Goal: Task Accomplishment & Management: Complete application form

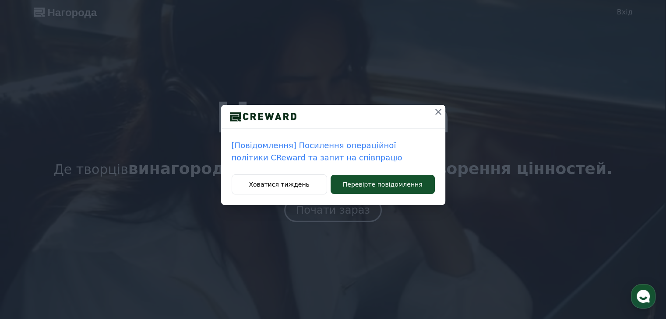
click at [440, 109] on icon at bounding box center [438, 112] width 11 height 11
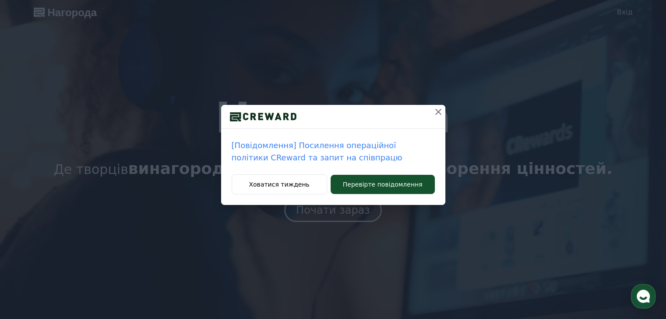
click at [438, 114] on icon at bounding box center [438, 112] width 11 height 11
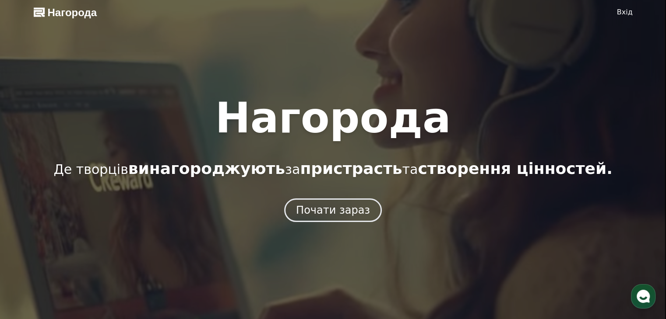
click at [625, 13] on font "Вхід" at bounding box center [625, 12] width 16 height 8
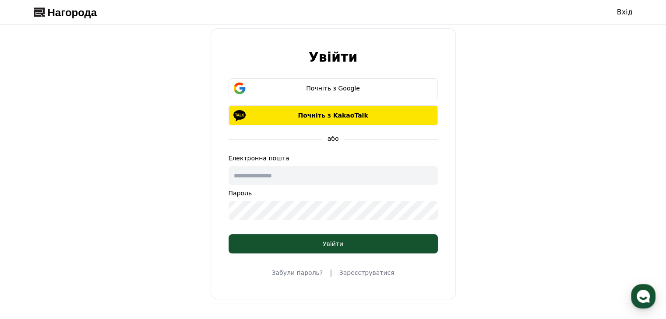
click at [369, 270] on font "Зареєструватися" at bounding box center [366, 273] width 55 height 7
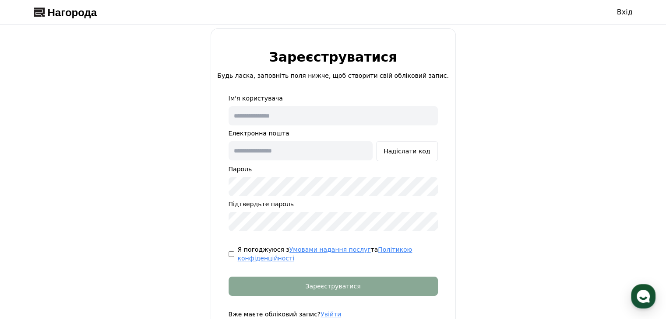
click at [299, 111] on input "text" at bounding box center [332, 115] width 209 height 19
type input "********"
click at [292, 151] on input "text" at bounding box center [300, 150] width 144 height 19
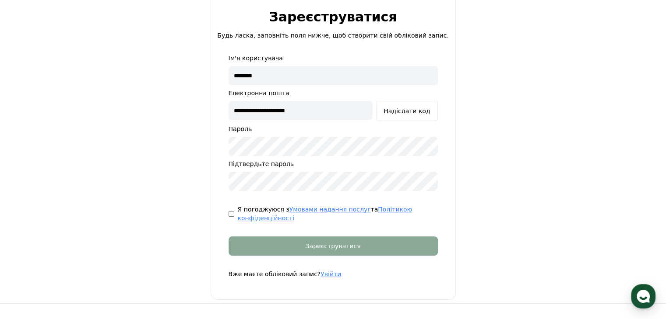
scroll to position [44, 0]
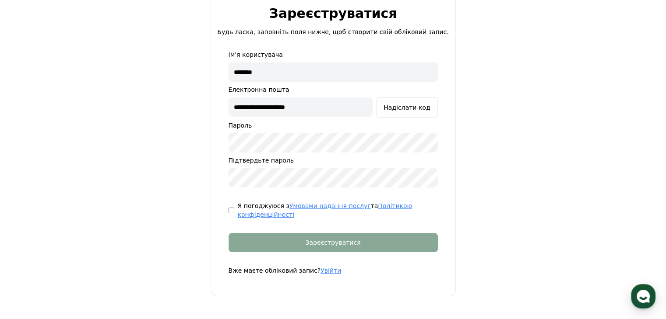
type input "**********"
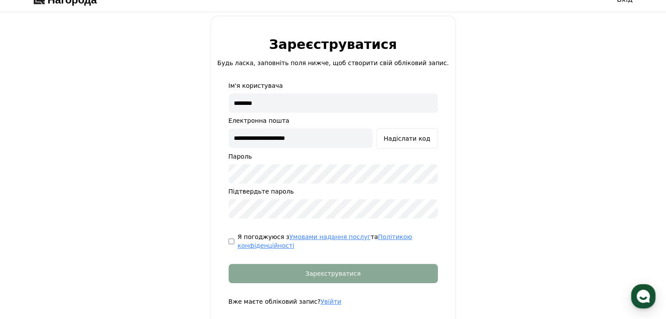
scroll to position [0, 0]
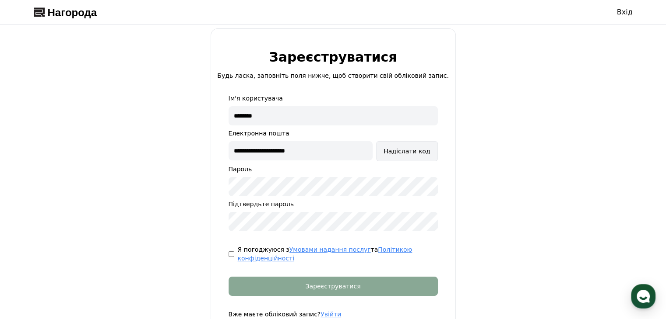
click at [418, 148] on font "Надіслати код" at bounding box center [406, 151] width 46 height 7
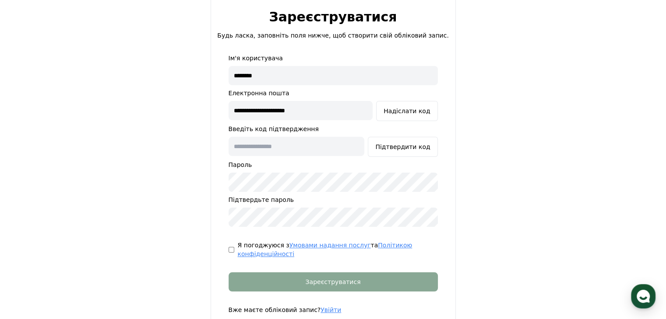
scroll to position [44, 0]
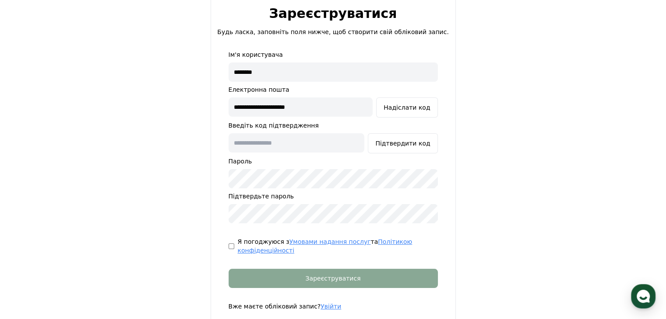
click at [273, 144] on input "text" at bounding box center [296, 142] width 136 height 19
type input "******"
click at [410, 144] on font "Підтвердити код" at bounding box center [402, 143] width 55 height 7
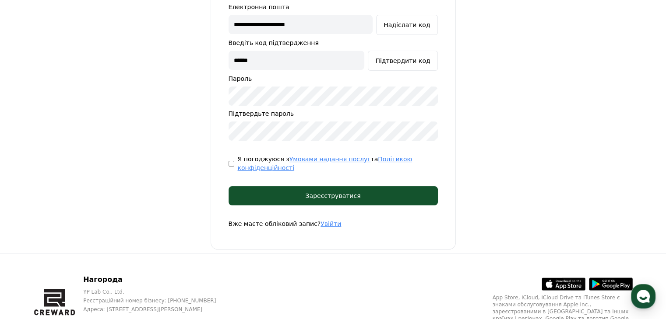
scroll to position [131, 0]
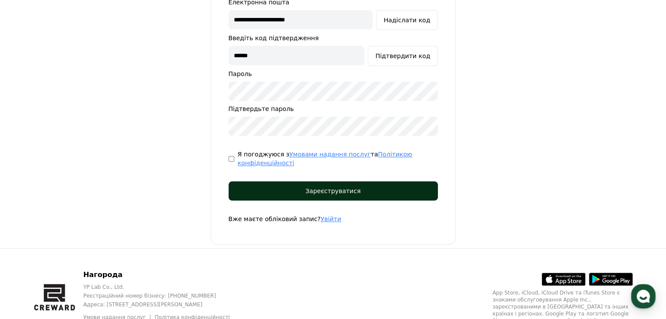
drag, startPoint x: 339, startPoint y: 201, endPoint x: 336, endPoint y: 193, distance: 8.3
click at [338, 199] on form "**********" at bounding box center [332, 93] width 237 height 261
click at [366, 190] on div "Зареєструватися" at bounding box center [333, 191] width 174 height 9
click at [337, 194] on font "Зареєструватися" at bounding box center [332, 191] width 55 height 7
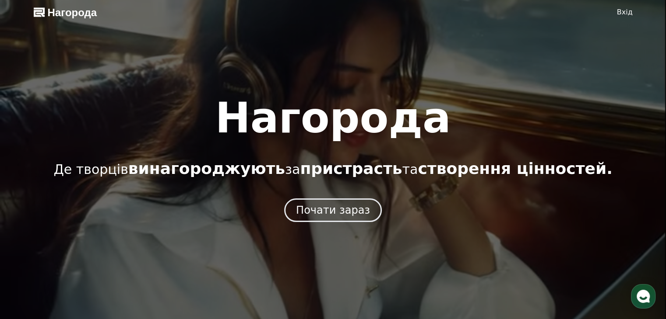
click at [628, 8] on font "Вхід" at bounding box center [625, 12] width 16 height 8
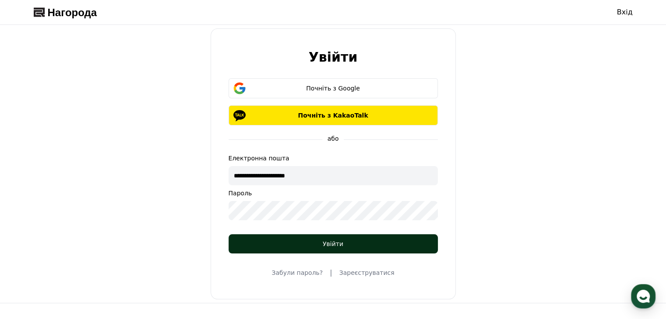
click at [338, 242] on font "Увійти" at bounding box center [333, 244] width 21 height 7
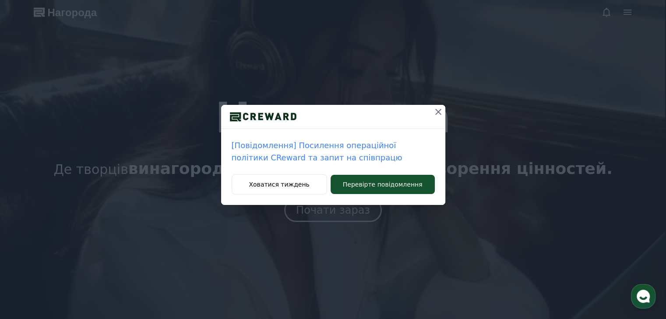
click at [438, 107] on icon at bounding box center [438, 112] width 11 height 11
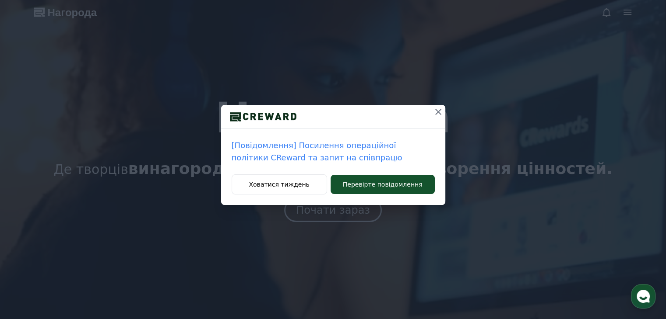
click at [437, 111] on icon at bounding box center [438, 112] width 11 height 11
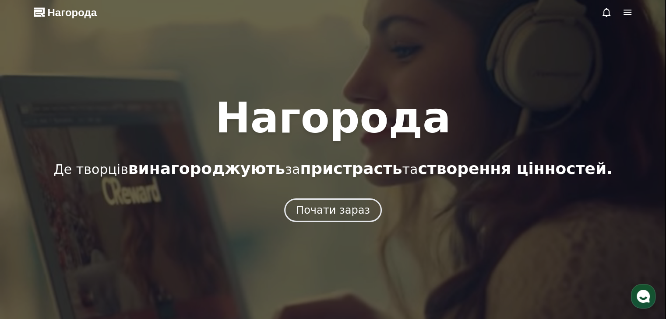
click at [625, 10] on icon at bounding box center [627, 12] width 8 height 5
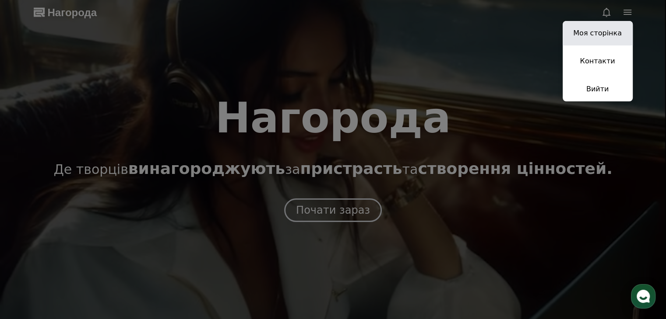
click at [596, 34] on font "Моя сторінка" at bounding box center [597, 33] width 49 height 8
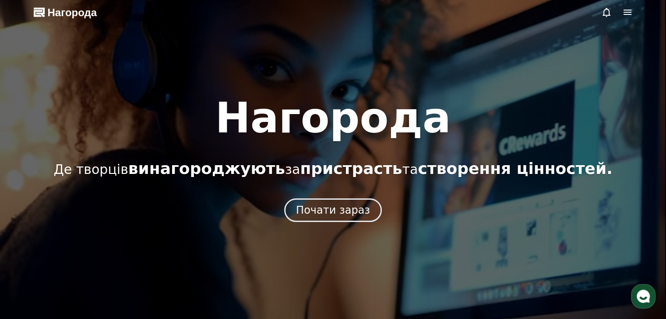
select select "**********"
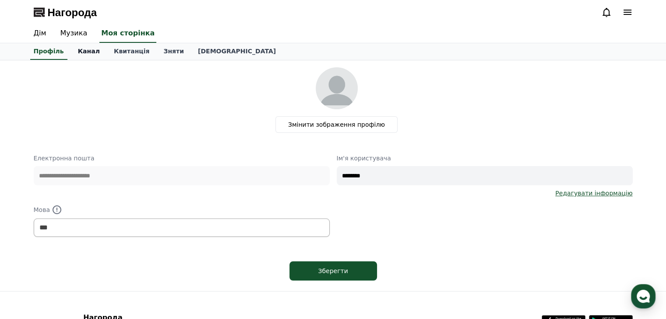
click at [82, 50] on font "Канал" at bounding box center [89, 51] width 22 height 7
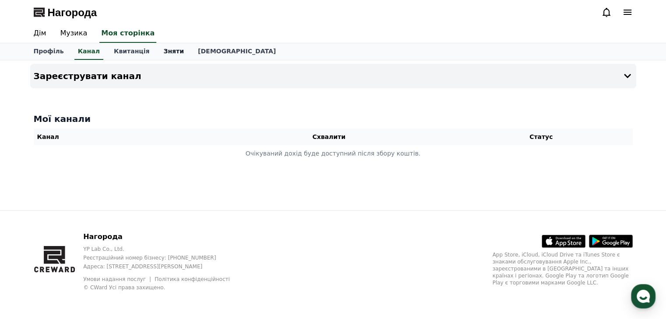
click at [163, 51] on font "Зняти" at bounding box center [173, 51] width 21 height 7
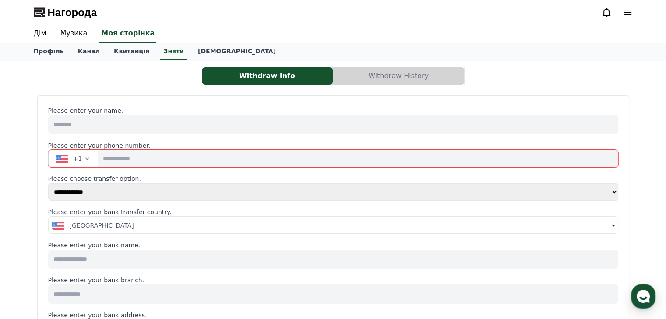
select select
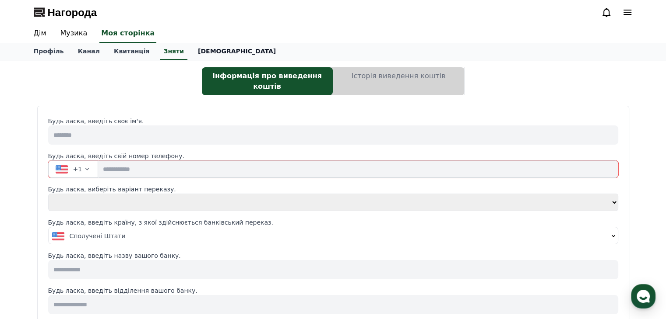
click at [198, 48] on font "Сповіщення" at bounding box center [237, 51] width 78 height 7
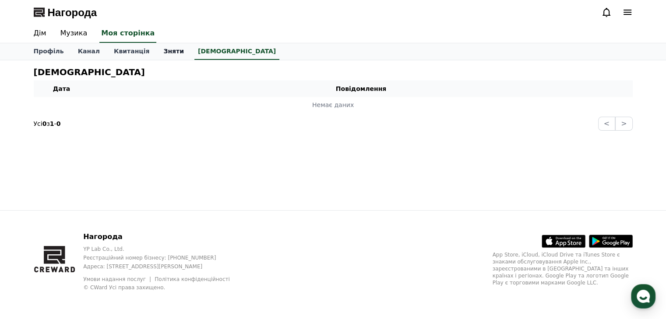
click at [167, 50] on link "Зняти" at bounding box center [173, 51] width 35 height 17
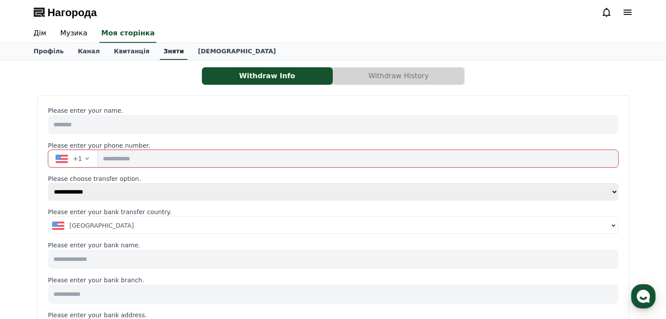
select select
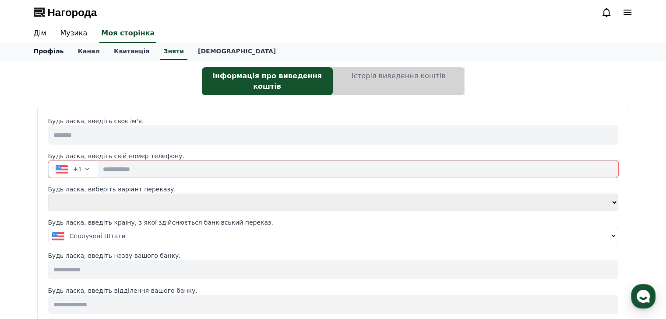
click at [47, 49] on font "Профіль" at bounding box center [49, 51] width 30 height 7
select select "**********"
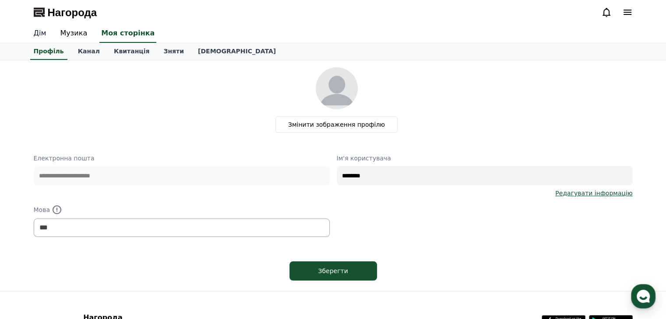
click at [38, 35] on font "Дім" at bounding box center [40, 33] width 13 height 8
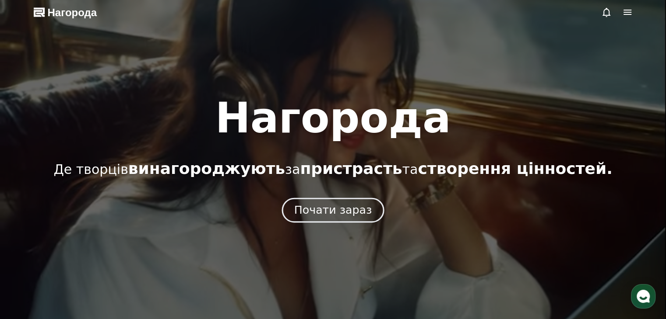
click at [334, 209] on font "Почати зараз" at bounding box center [332, 210] width 77 height 13
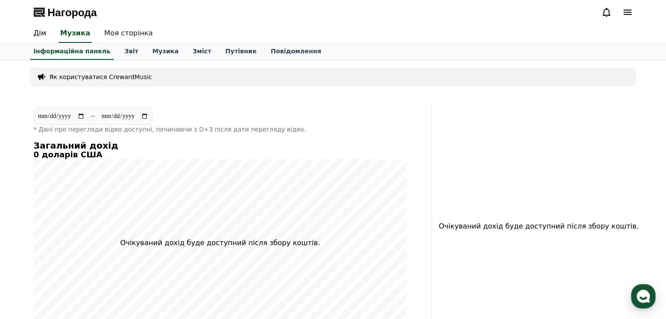
click at [121, 34] on font "Моя сторінка" at bounding box center [128, 33] width 49 height 8
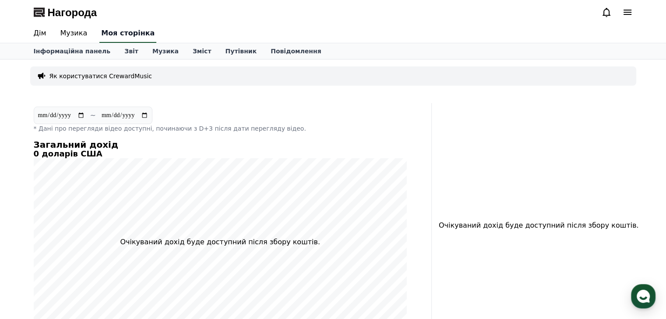
select select "**********"
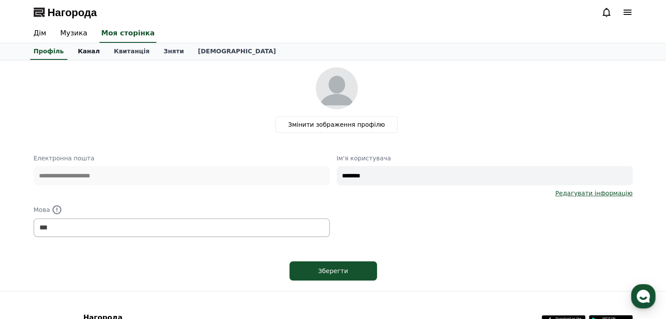
click at [87, 48] on font "Канал" at bounding box center [89, 51] width 22 height 7
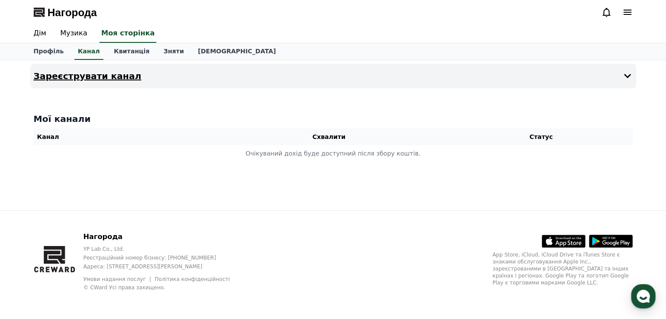
click at [91, 72] on font "Зареєструвати канал" at bounding box center [88, 76] width 108 height 11
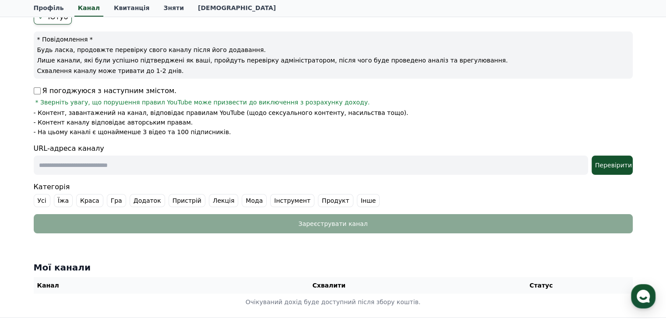
scroll to position [88, 0]
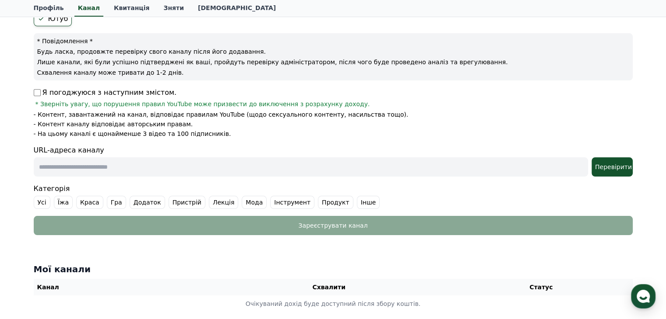
click at [49, 167] on input "text" at bounding box center [311, 167] width 554 height 19
paste input "**********"
type input "**********"
click at [361, 204] on font "Інше" at bounding box center [368, 202] width 15 height 7
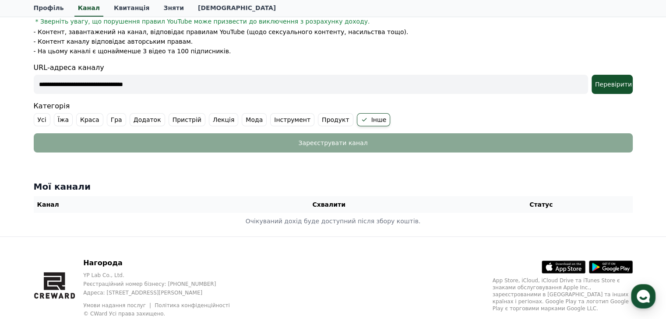
scroll to position [175, 0]
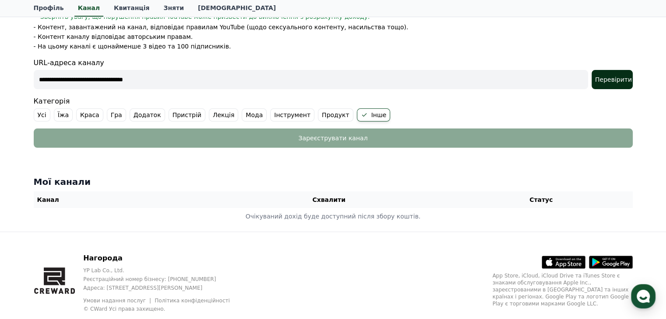
click at [603, 84] on button "Перевірити" at bounding box center [611, 79] width 41 height 19
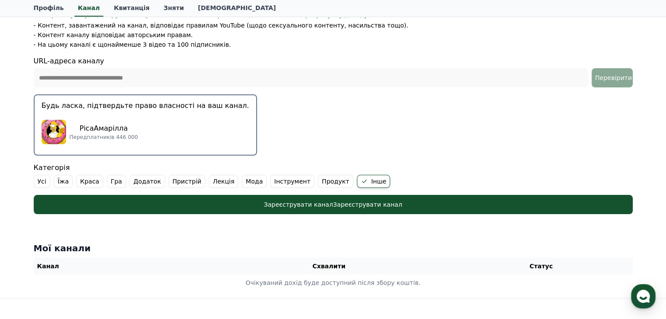
scroll to position [134, 0]
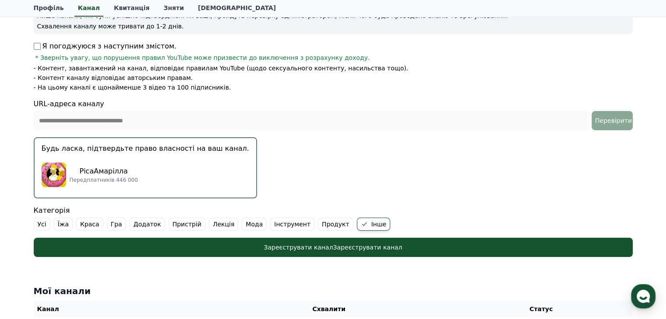
click at [161, 158] on div "РісаАмарілла Передплатників 446 000" at bounding box center [145, 175] width 207 height 35
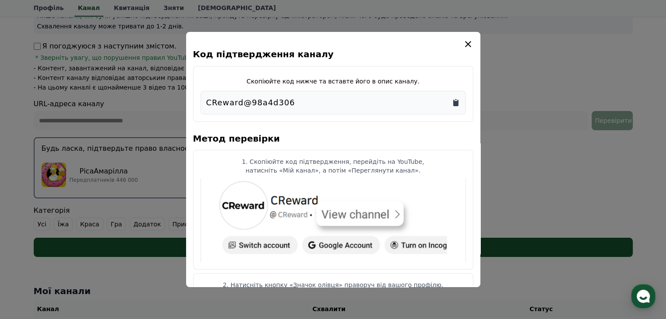
click at [459, 105] on icon "Копіювати в буфер обміну" at bounding box center [455, 102] width 9 height 9
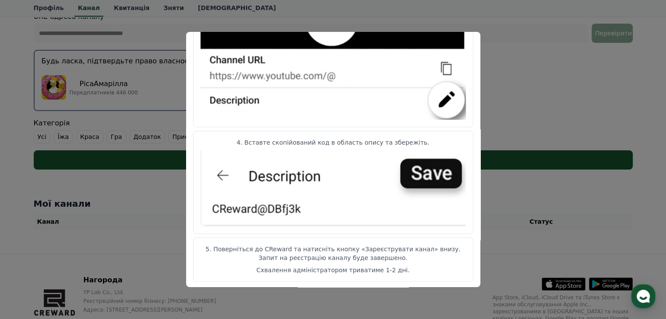
scroll to position [459, 0]
click at [544, 88] on button "закрити модальне вікно" at bounding box center [333, 159] width 666 height 319
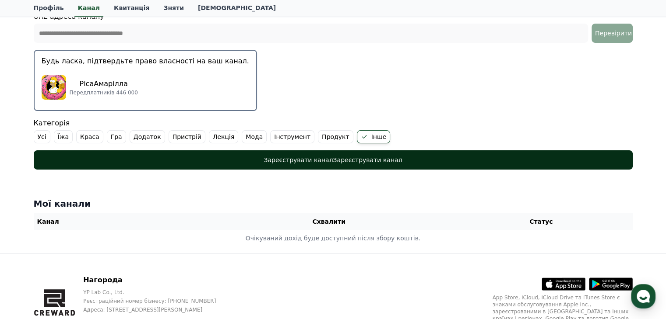
click at [376, 166] on button "Зареєструвати канал Зареєструвати канал" at bounding box center [333, 160] width 599 height 19
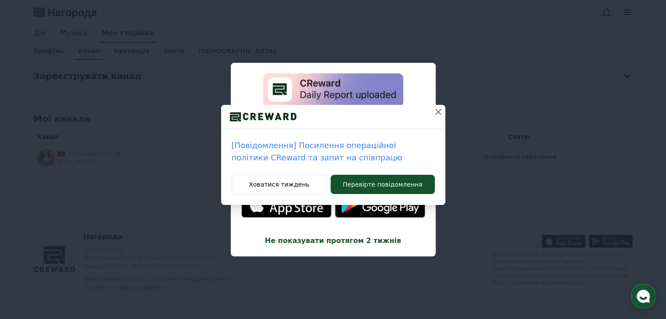
click at [434, 116] on icon at bounding box center [438, 112] width 11 height 11
click at [440, 112] on icon at bounding box center [438, 112] width 11 height 11
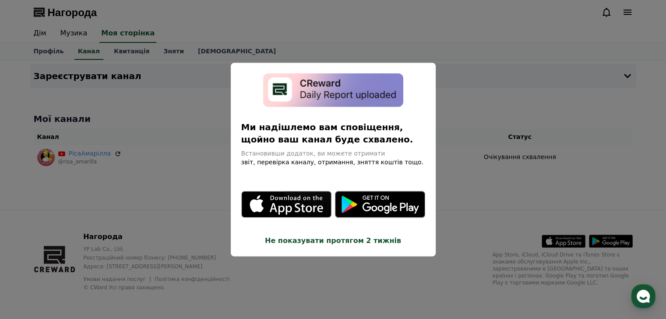
click at [482, 104] on button "закрити модальне вікно" at bounding box center [333, 159] width 666 height 319
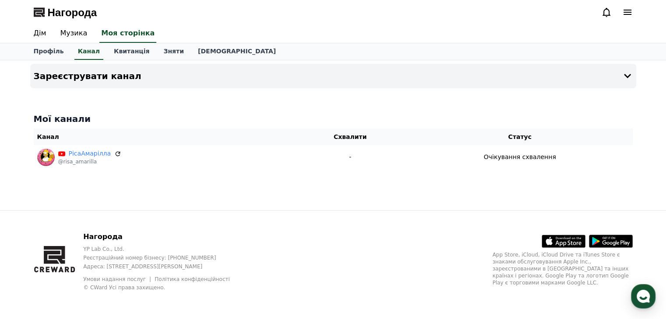
click at [179, 138] on th "Канал" at bounding box center [164, 137] width 260 height 17
click at [270, 49] on div "Профіль Канал Квитанція Зняти Сповіщення" at bounding box center [333, 51] width 613 height 17
click at [86, 53] on font "Канал" at bounding box center [89, 51] width 22 height 7
click at [39, 53] on font "Профіль" at bounding box center [49, 51] width 30 height 7
select select "**********"
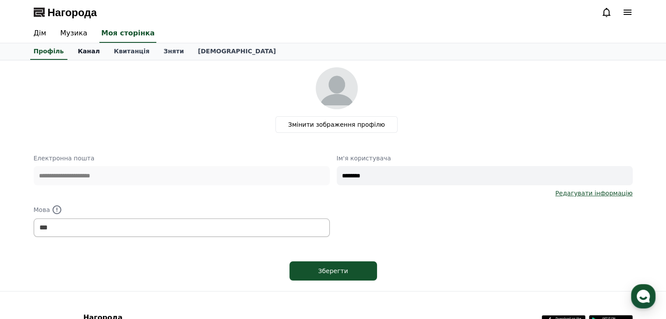
click at [91, 52] on font "Канал" at bounding box center [89, 51] width 22 height 7
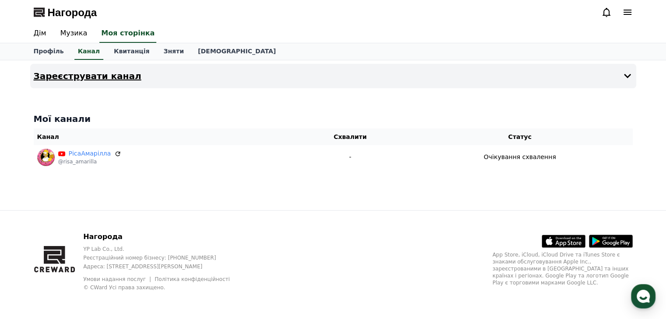
click at [77, 75] on font "Зареєструвати канал" at bounding box center [88, 76] width 108 height 11
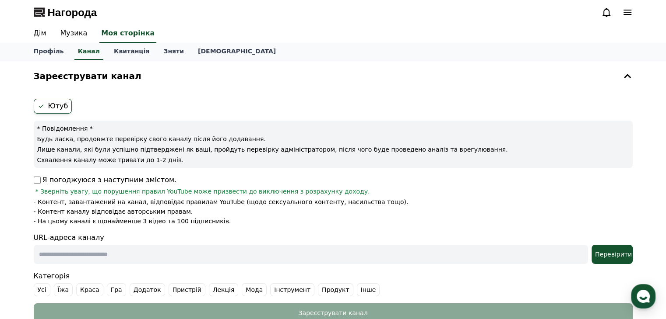
click at [36, 184] on p "Я погоджуюся з наступним змістом." at bounding box center [105, 180] width 143 height 11
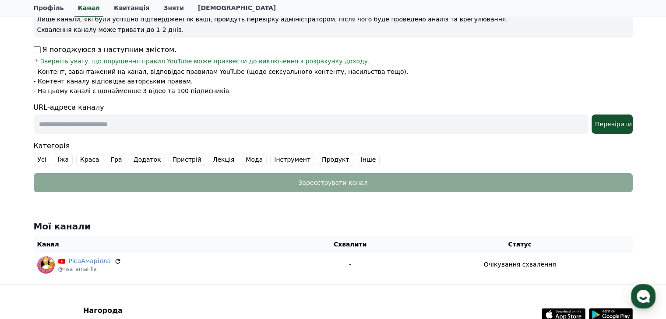
scroll to position [131, 0]
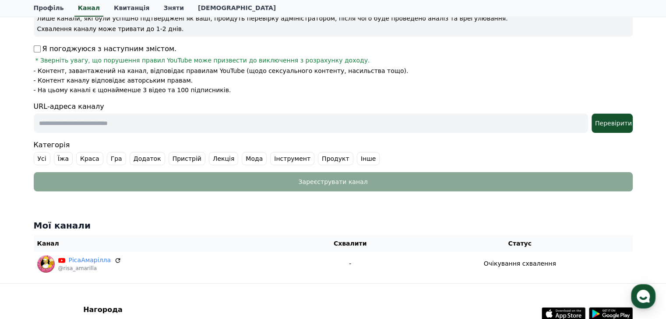
click at [58, 127] on input "text" at bounding box center [311, 123] width 554 height 19
paste input "**********"
type input "**********"
click at [616, 123] on font "Перевірити" at bounding box center [613, 123] width 37 height 7
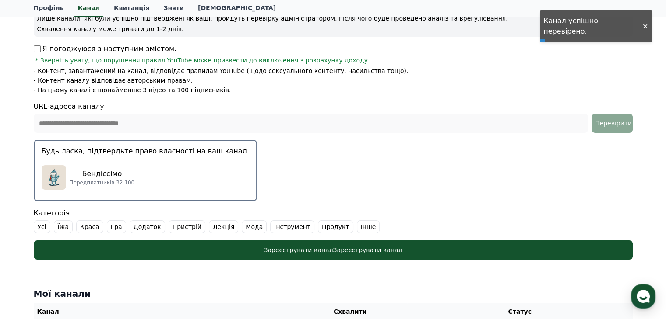
click at [361, 228] on font "Інше" at bounding box center [368, 227] width 15 height 7
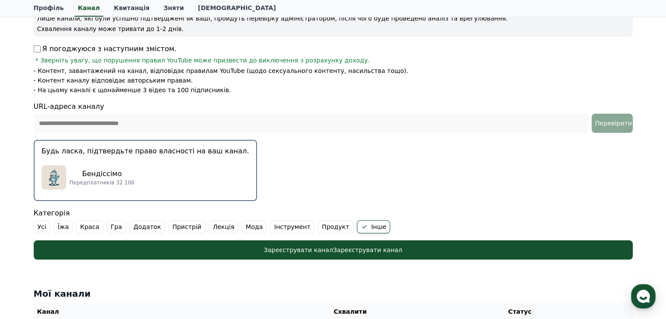
click at [123, 180] on font "Передплатників 32 100" at bounding box center [102, 183] width 65 height 6
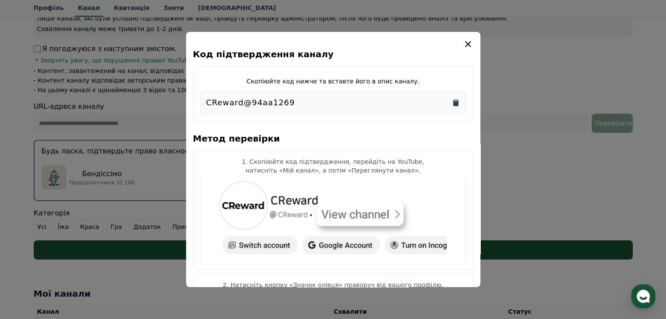
click at [454, 105] on icon "Копіювати в буфер обміну" at bounding box center [455, 103] width 5 height 7
click at [470, 42] on icon "модальний" at bounding box center [468, 44] width 11 height 11
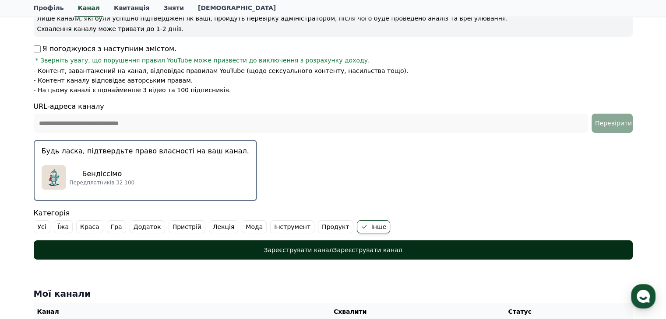
click at [313, 256] on button "Зареєструвати канал Зареєструвати канал" at bounding box center [333, 250] width 599 height 19
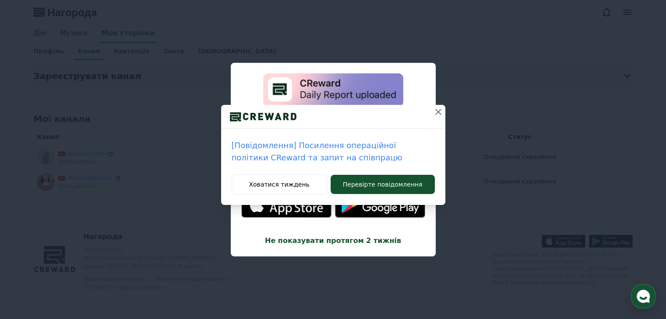
click at [439, 113] on icon at bounding box center [438, 112] width 6 height 6
click at [439, 110] on icon at bounding box center [438, 112] width 11 height 11
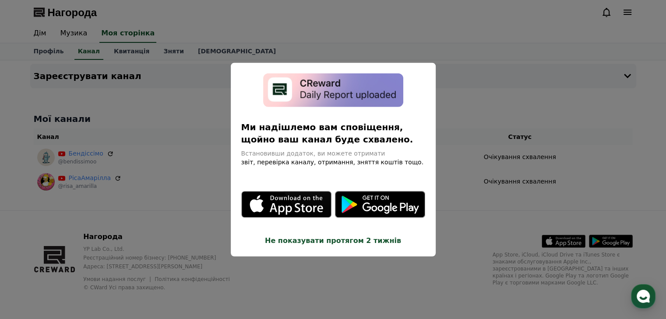
click at [482, 109] on button "закрити модальне вікно" at bounding box center [333, 159] width 666 height 319
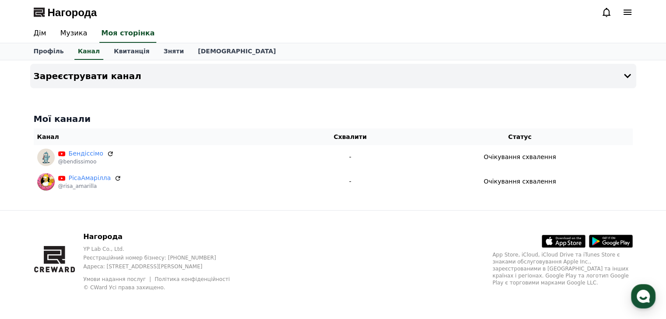
click at [564, 245] on icon at bounding box center [562, 241] width 43 height 12
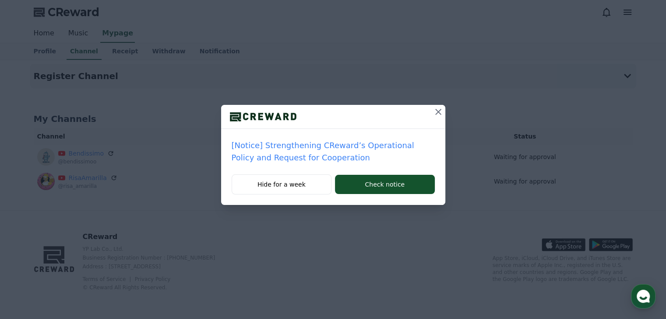
click at [439, 112] on icon at bounding box center [438, 112] width 11 height 11
click at [440, 111] on icon at bounding box center [438, 112] width 11 height 11
click at [434, 105] on button at bounding box center [438, 112] width 14 height 14
click at [434, 113] on icon at bounding box center [438, 112] width 11 height 11
